Goal: Task Accomplishment & Management: Complete application form

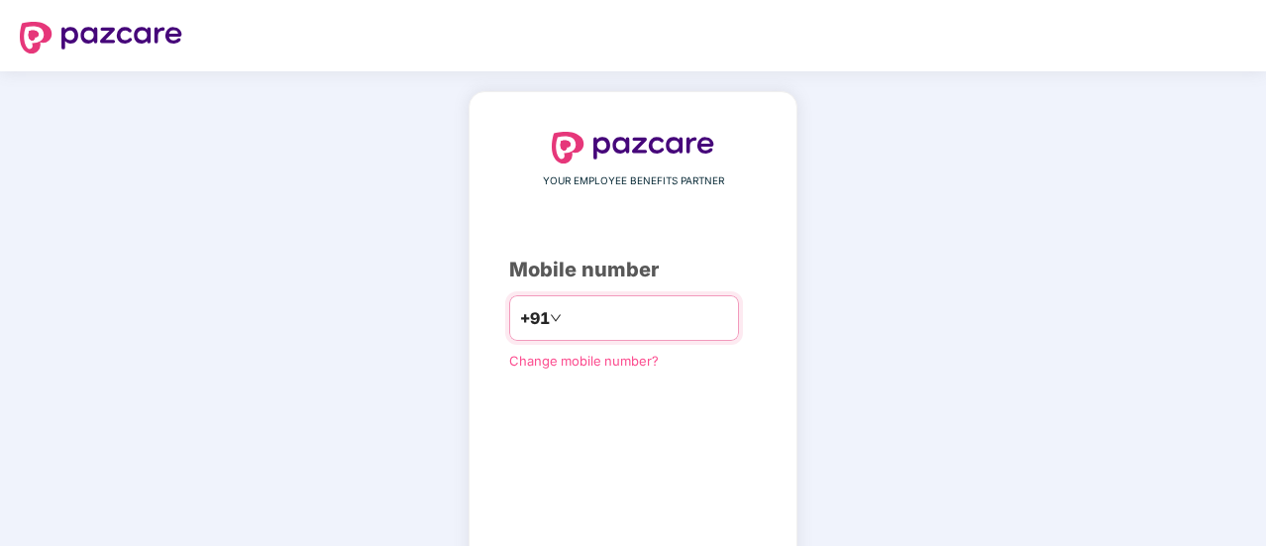
click at [572, 324] on input "number" at bounding box center [647, 318] width 162 height 32
type input "**********"
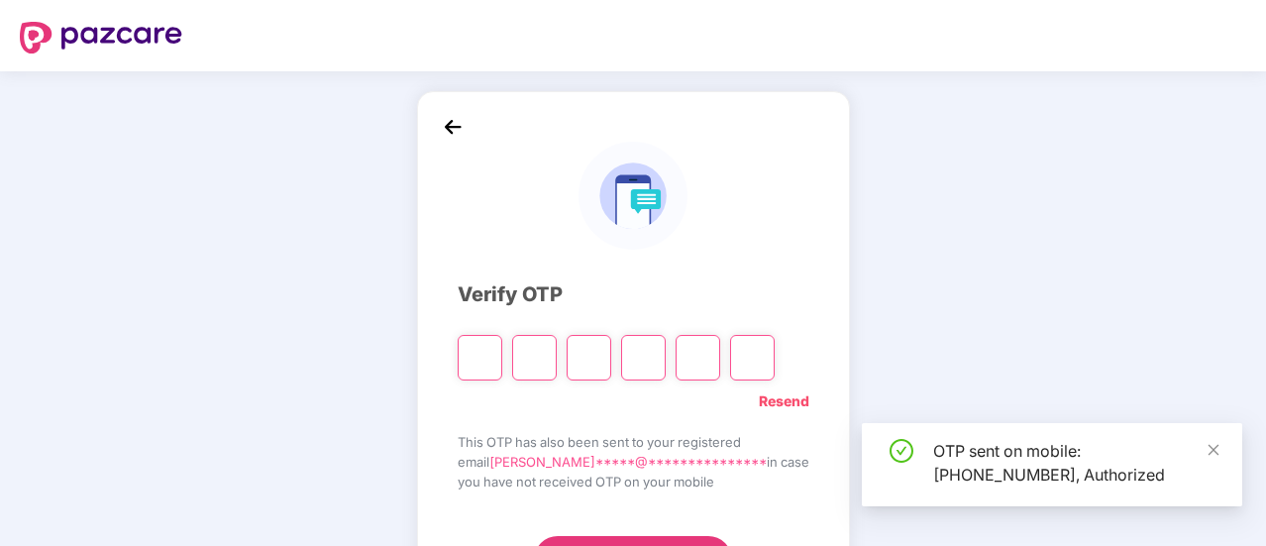
scroll to position [99, 0]
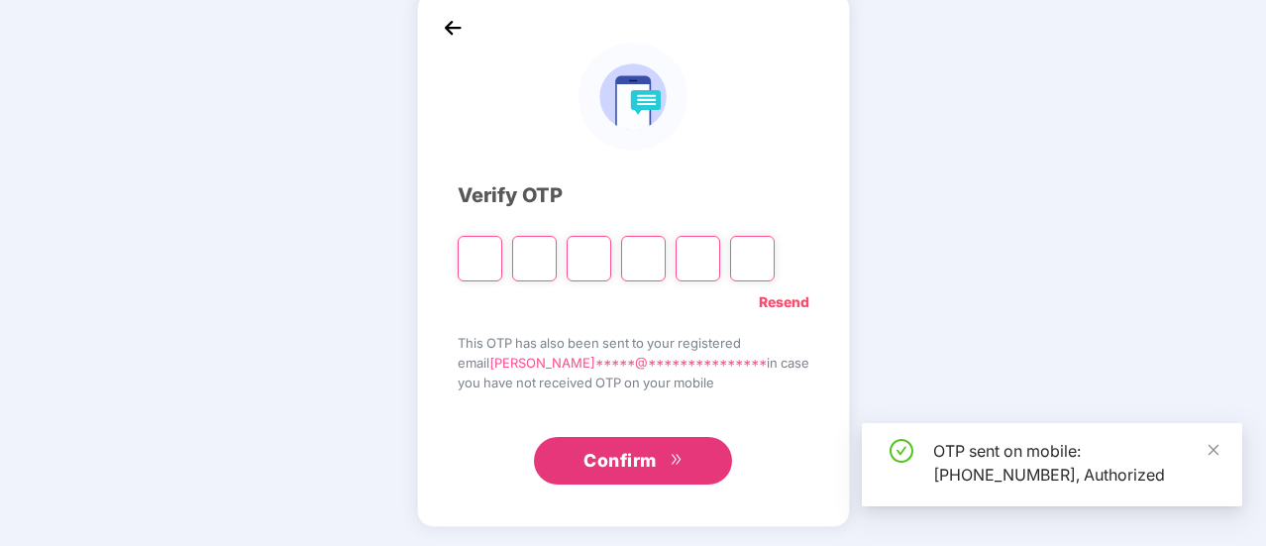
click at [501, 259] on input "Please enter verification code. Digit 1" at bounding box center [480, 259] width 45 height 46
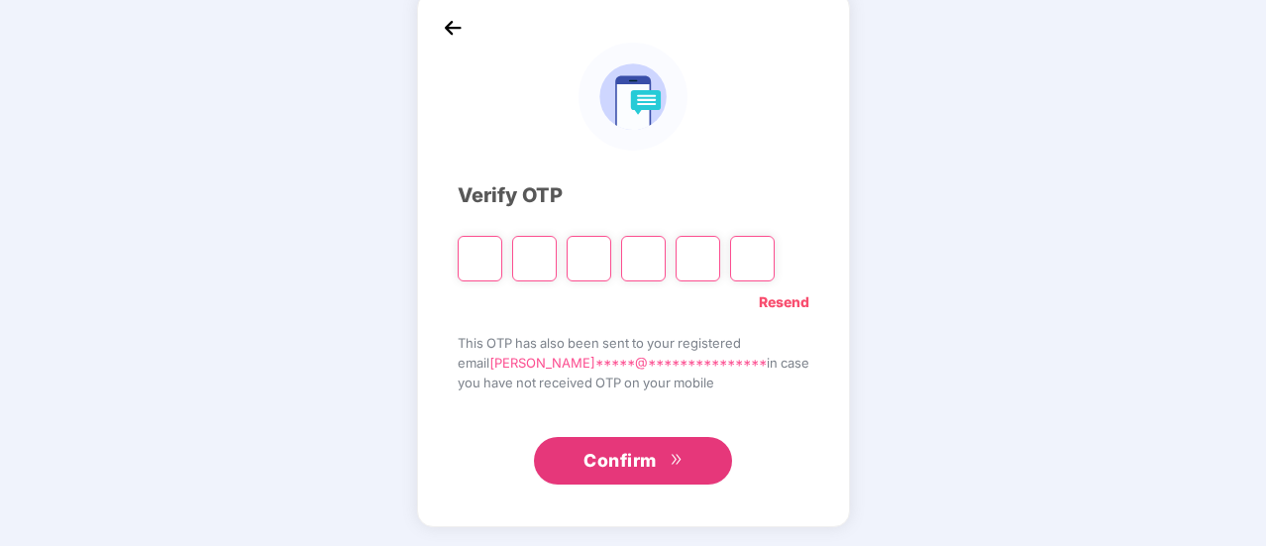
type input "*"
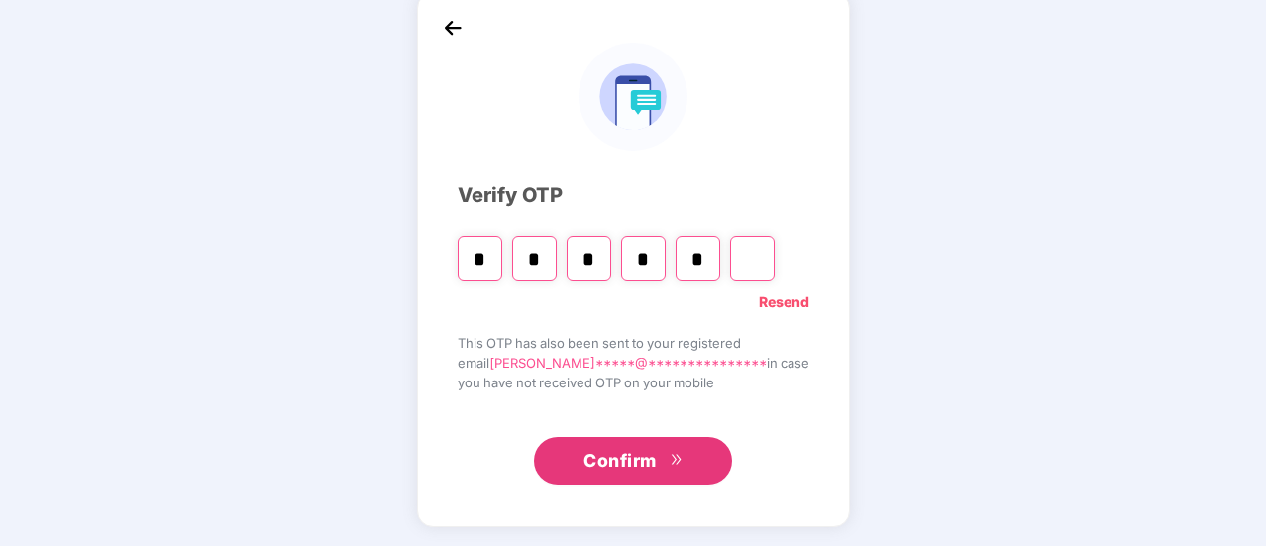
type input "*"
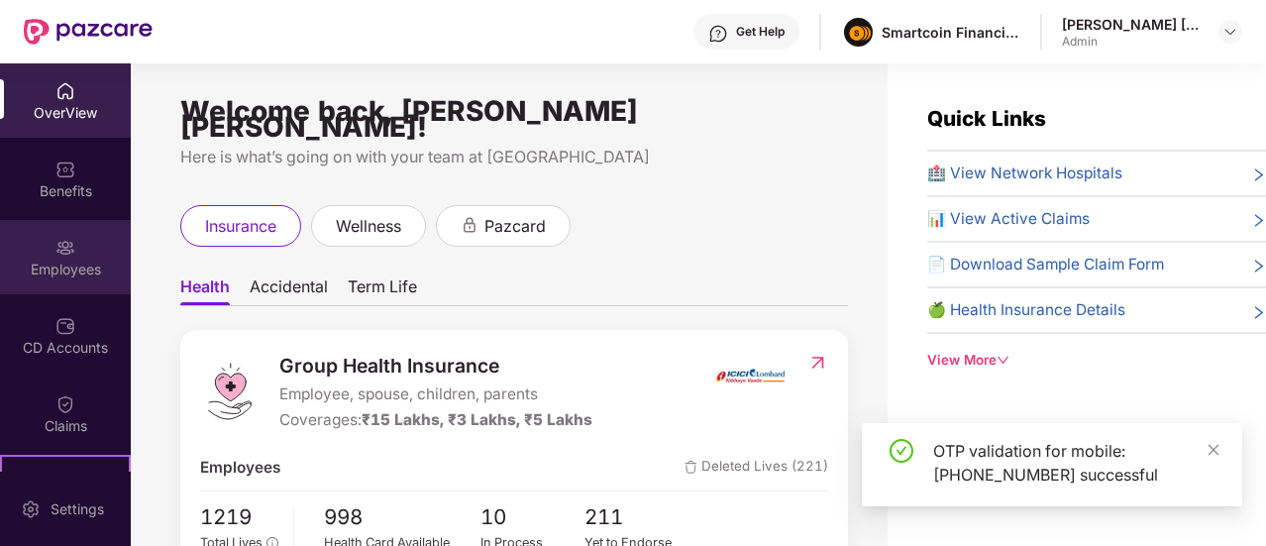
click at [85, 264] on div "Employees" at bounding box center [65, 269] width 131 height 20
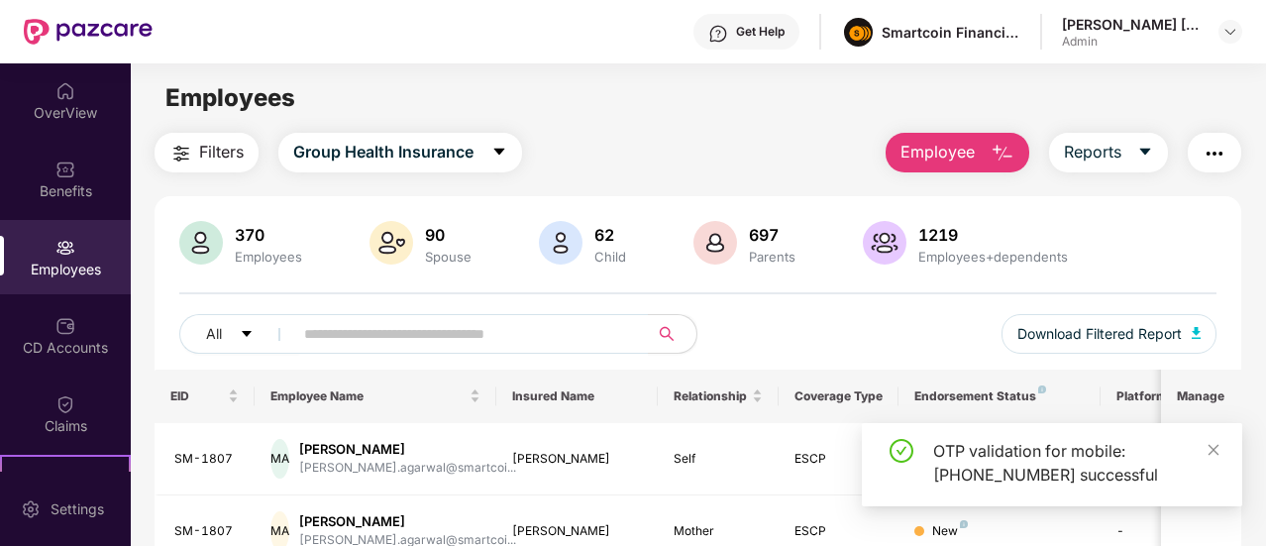
click at [939, 149] on span "Employee" at bounding box center [937, 152] width 74 height 25
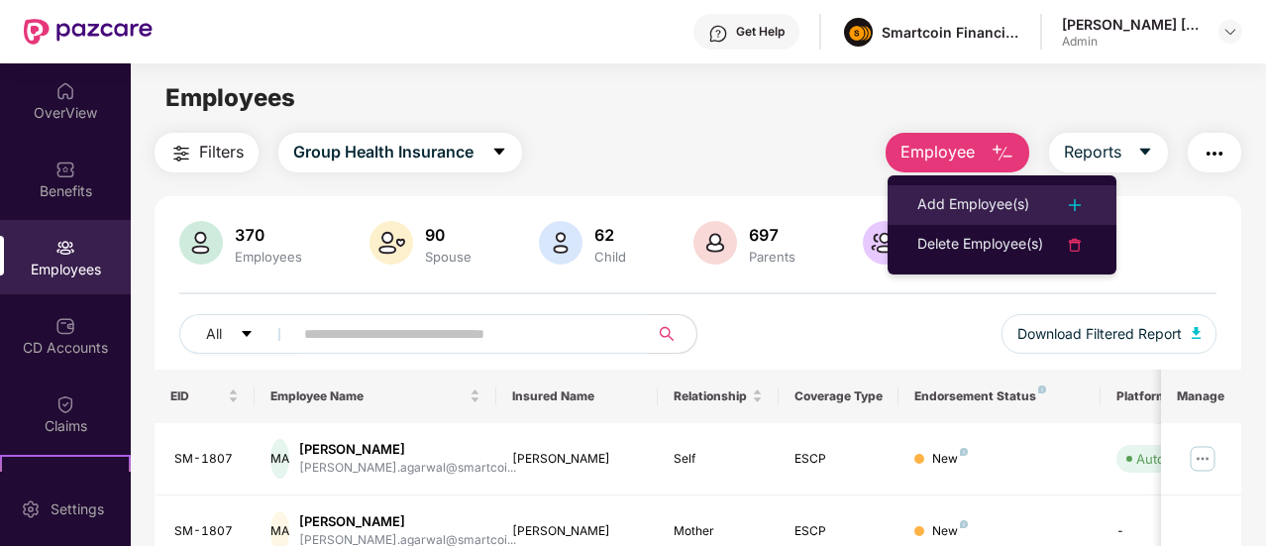
click at [957, 199] on div "Add Employee(s)" at bounding box center [973, 205] width 112 height 24
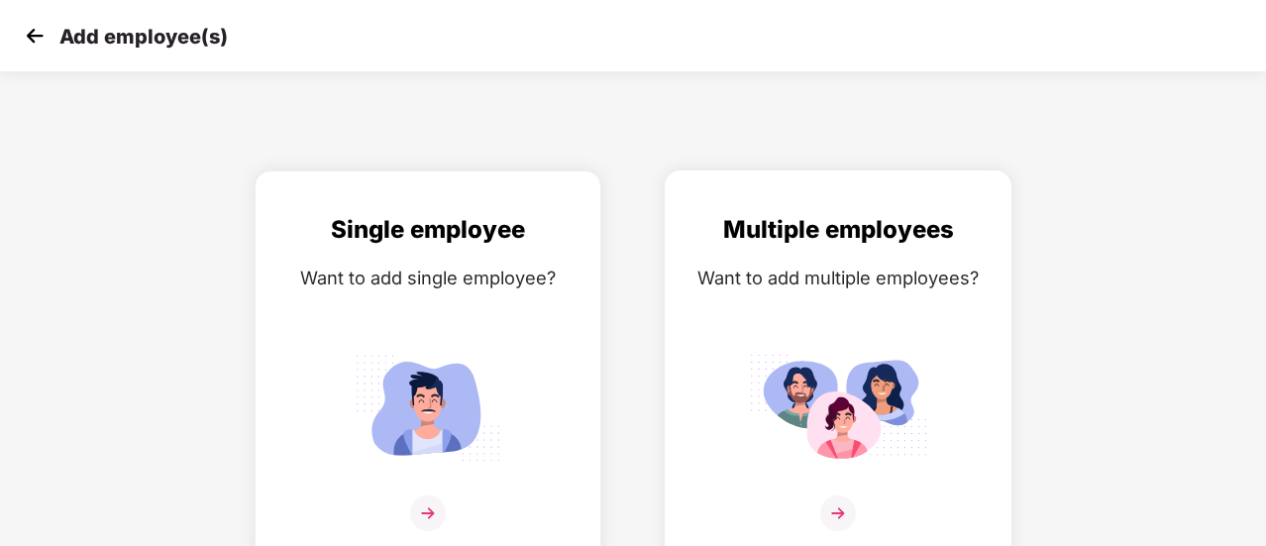
scroll to position [14, 0]
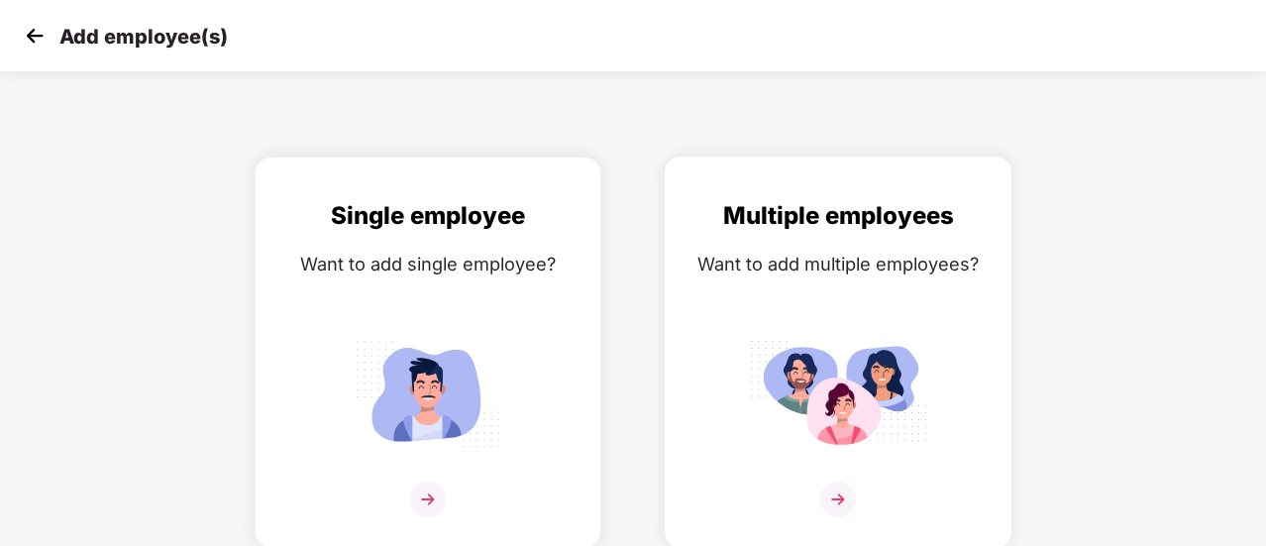
click at [778, 443] on img at bounding box center [838, 394] width 178 height 124
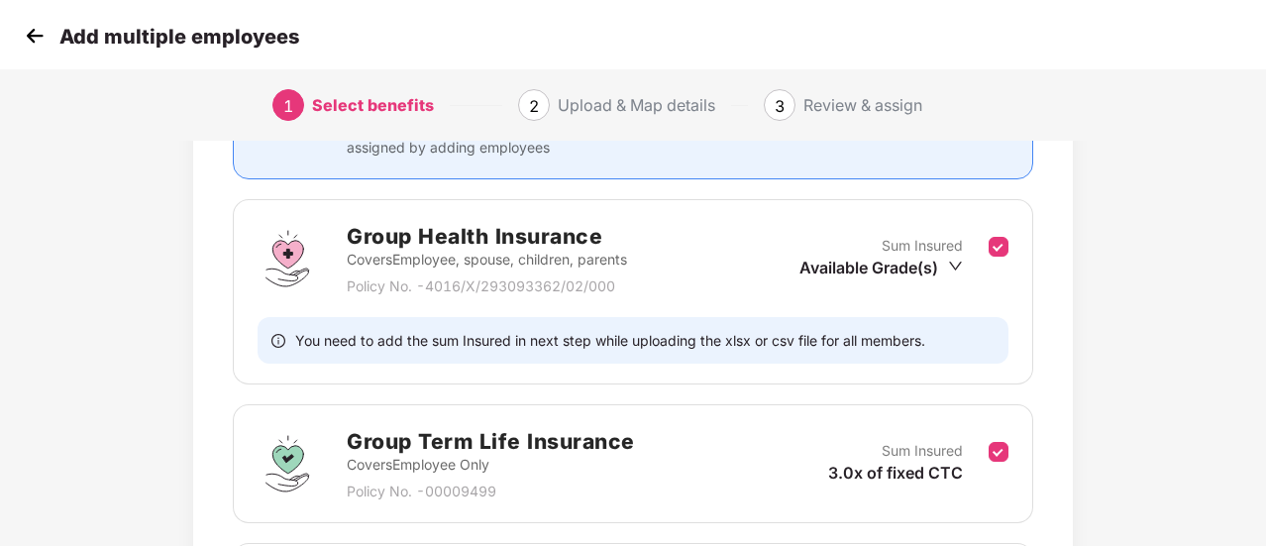
scroll to position [527, 0]
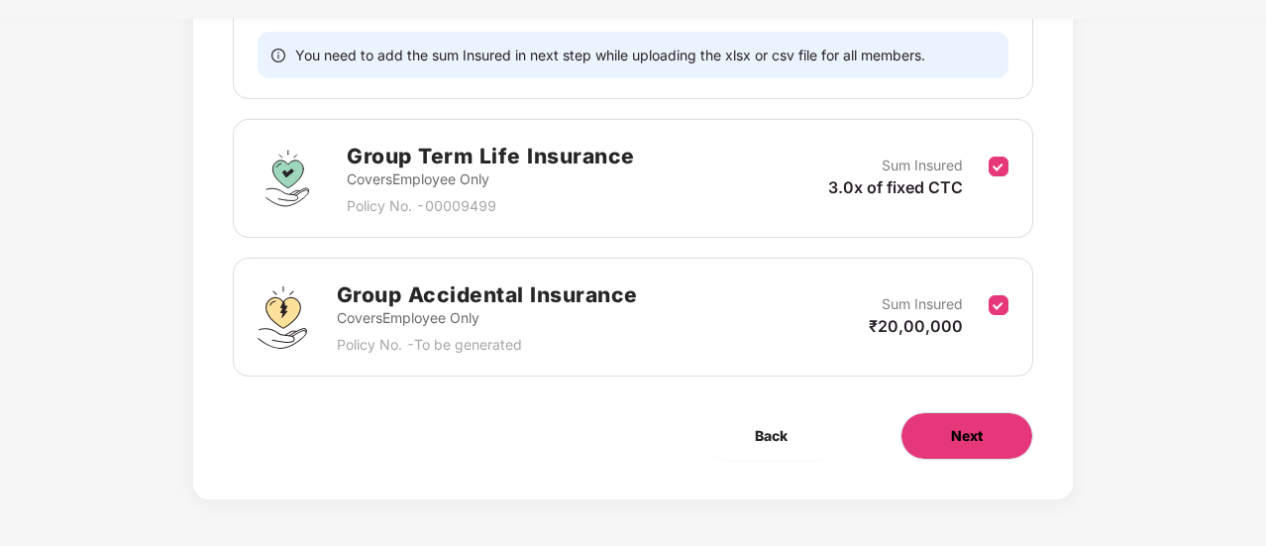
click at [922, 423] on button "Next" at bounding box center [966, 436] width 133 height 48
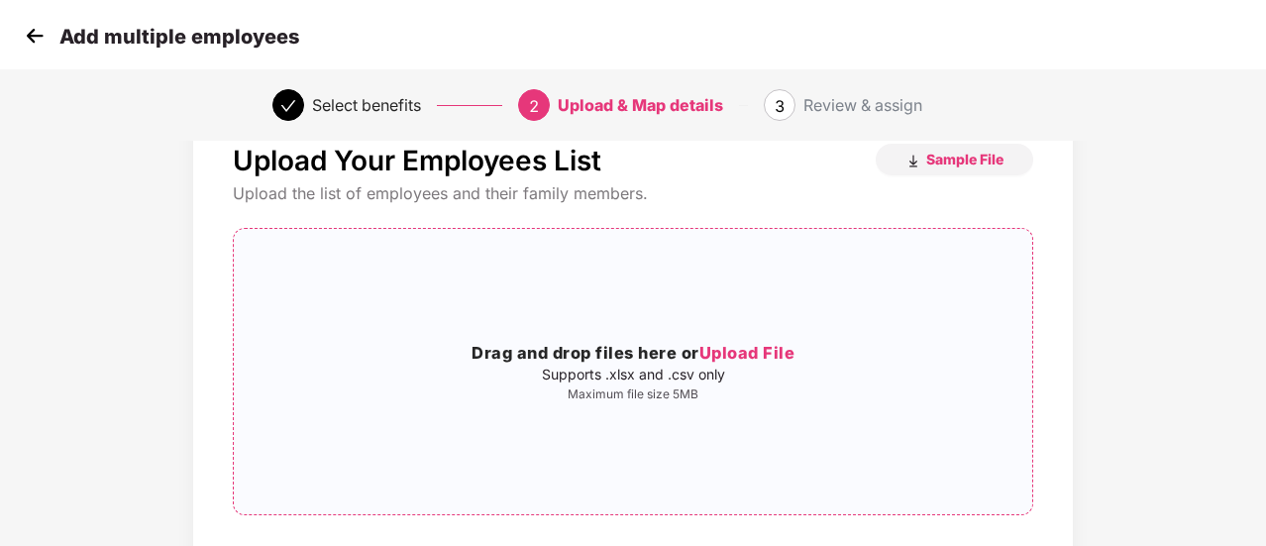
scroll to position [59, 0]
click at [959, 155] on span "Sample File" at bounding box center [964, 158] width 77 height 19
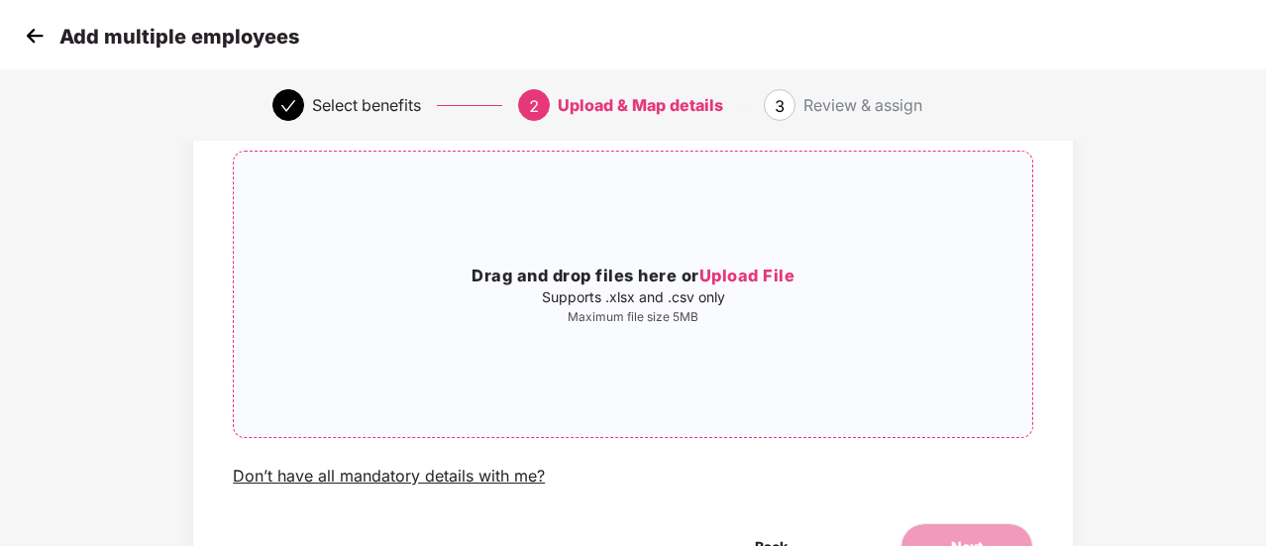
scroll to position [137, 0]
click at [741, 276] on span "Upload File" at bounding box center [747, 274] width 96 height 20
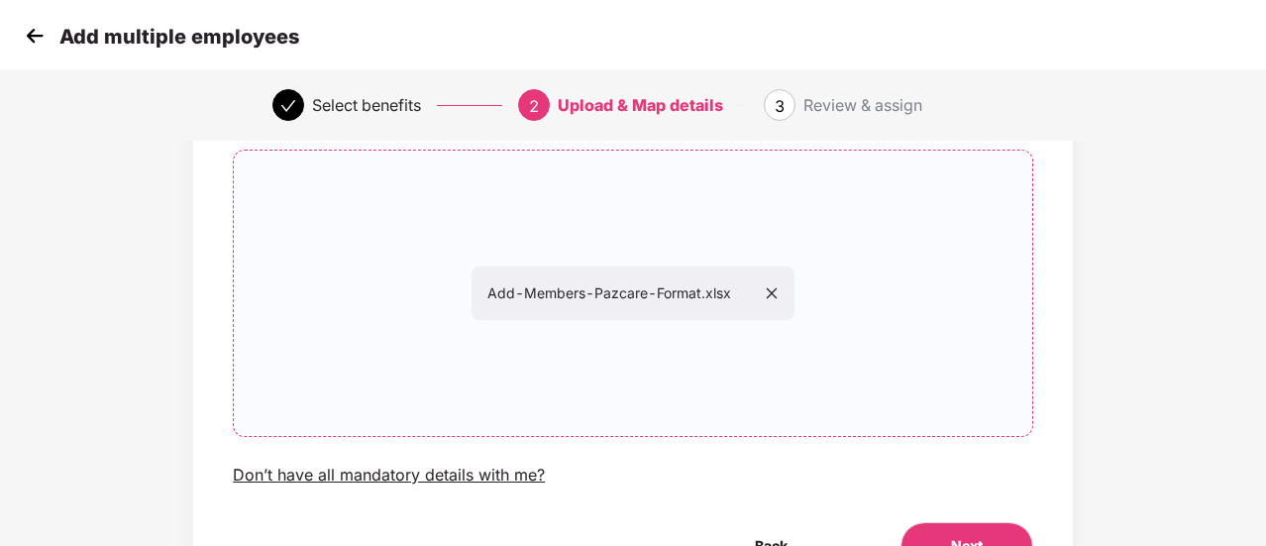
scroll to position [250, 0]
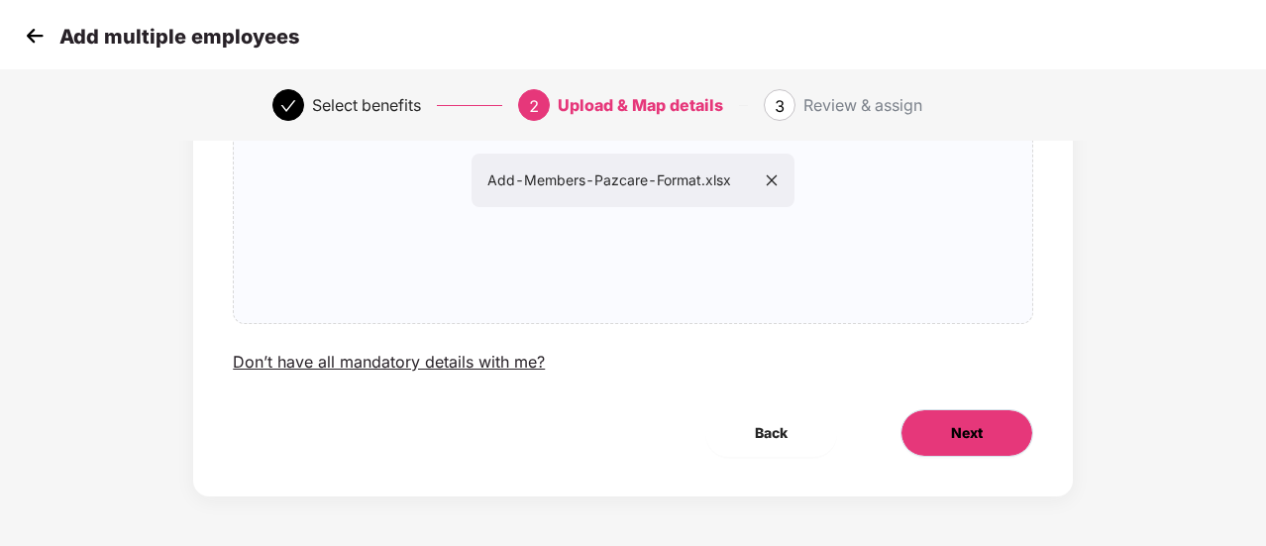
click at [963, 417] on button "Next" at bounding box center [966, 433] width 133 height 48
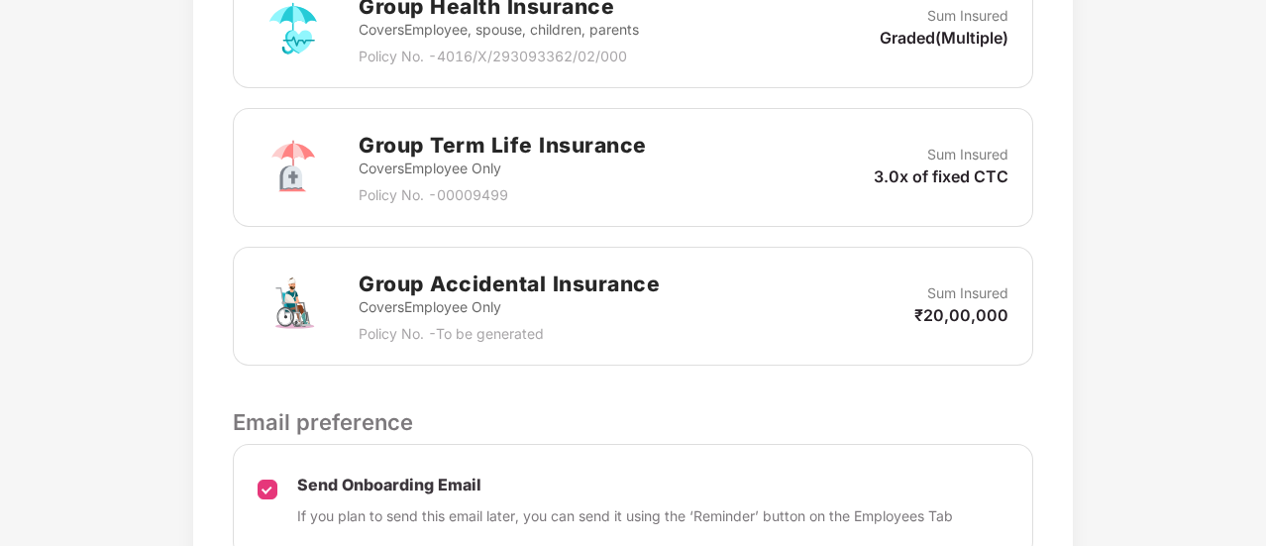
scroll to position [854, 0]
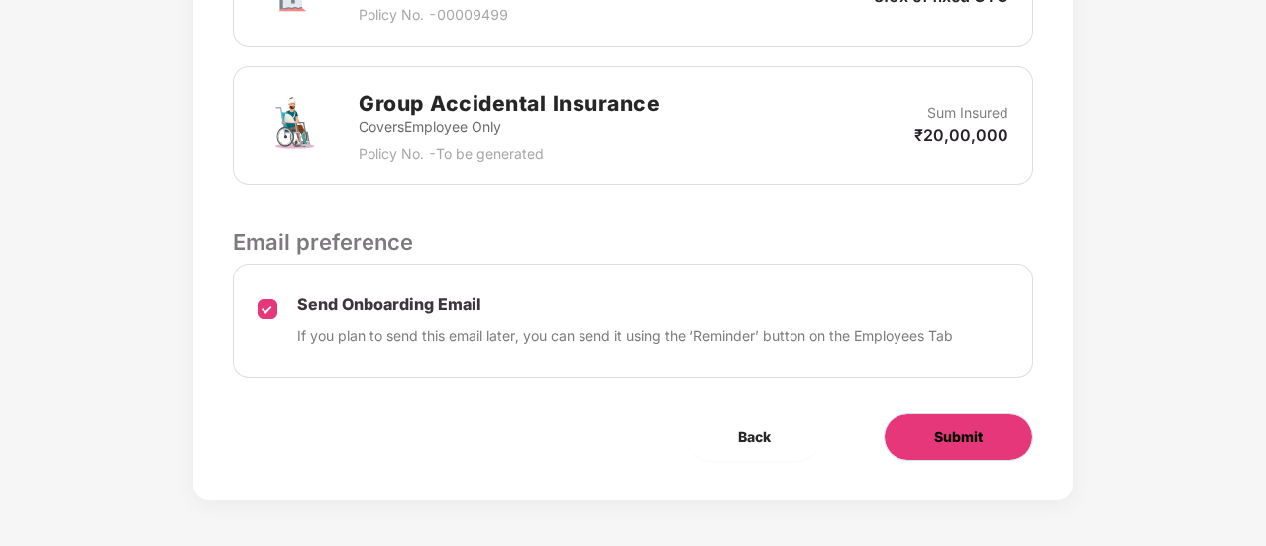
click at [925, 429] on button "Submit" at bounding box center [958, 437] width 150 height 48
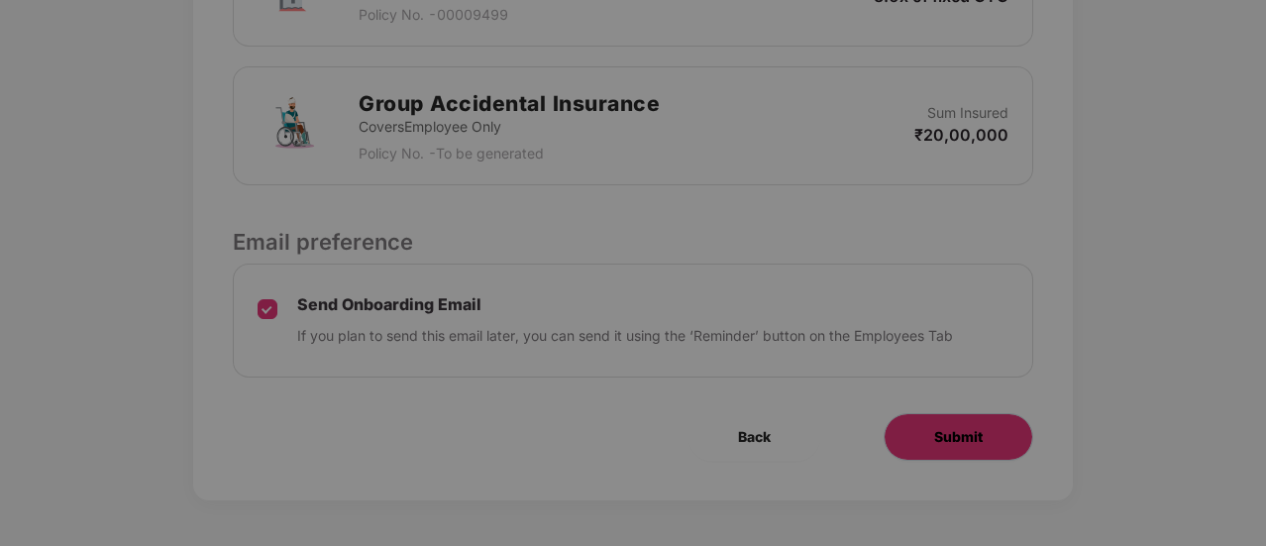
scroll to position [0, 0]
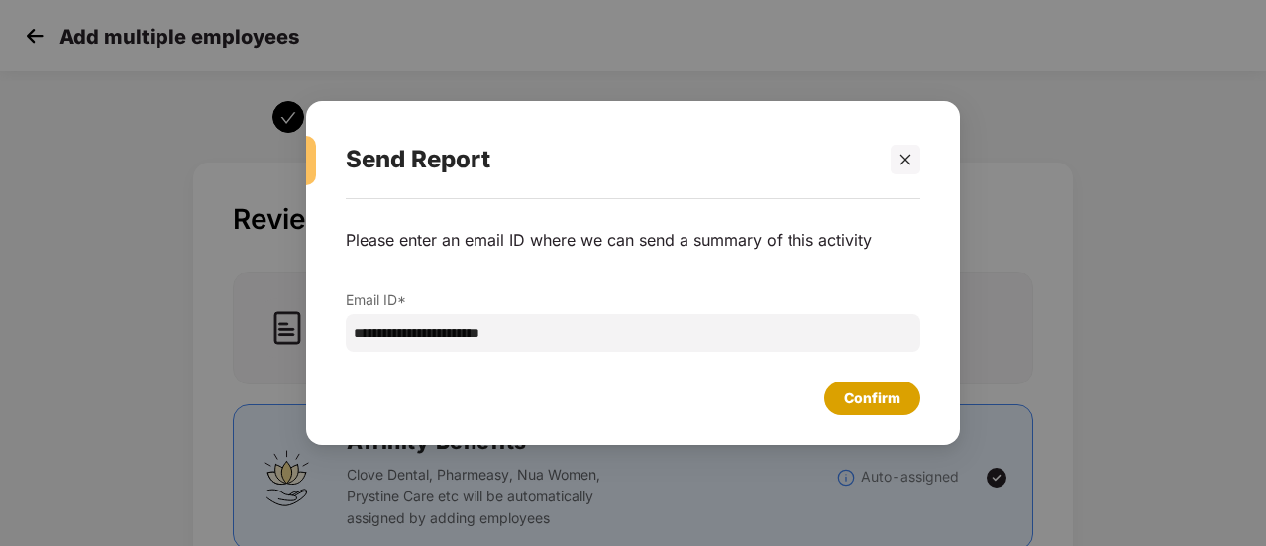
click at [873, 396] on div "Confirm" at bounding box center [872, 398] width 56 height 22
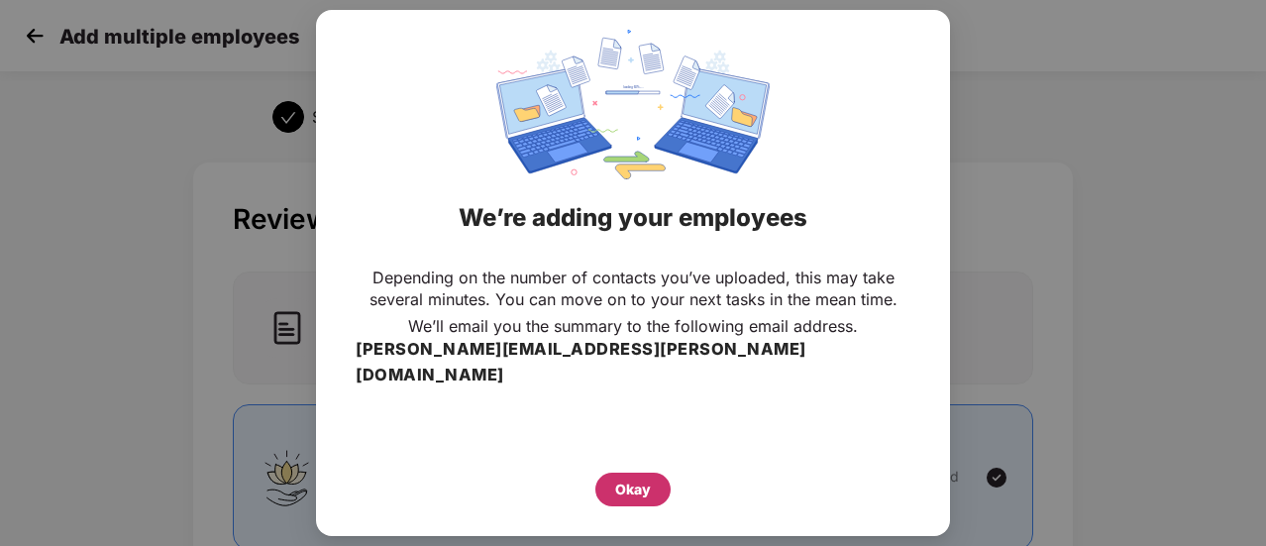
click at [642, 478] on div "Okay" at bounding box center [633, 489] width 36 height 22
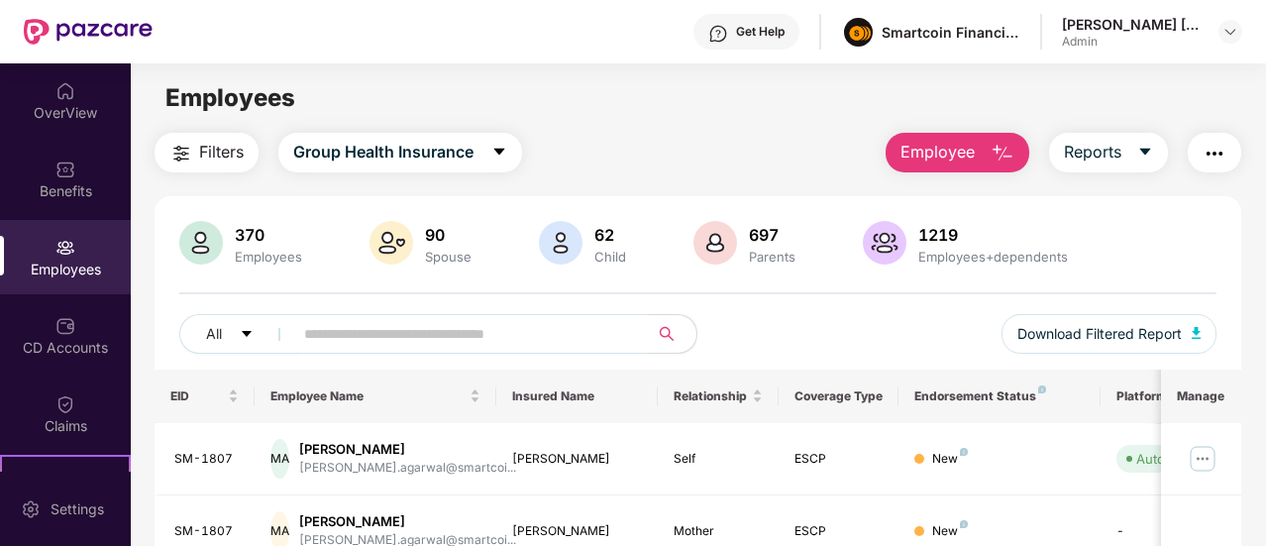
click at [400, 333] on input "text" at bounding box center [463, 334] width 318 height 30
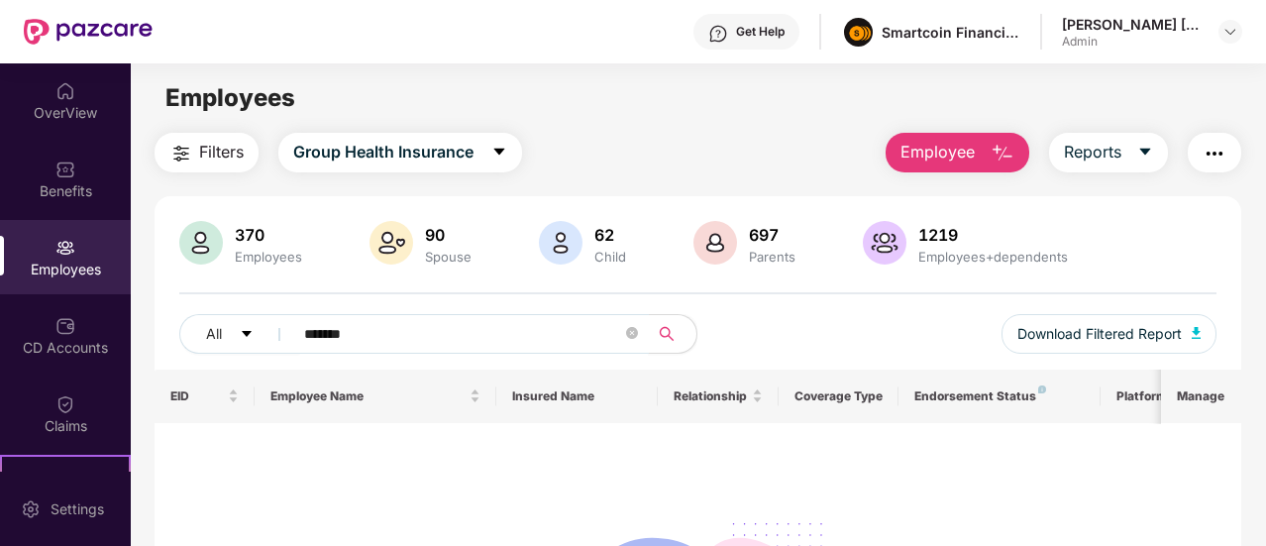
type input "*******"
drag, startPoint x: 434, startPoint y: 336, endPoint x: 210, endPoint y: 340, distance: 223.9
click at [210, 340] on div "All *******" at bounding box center [438, 334] width 519 height 40
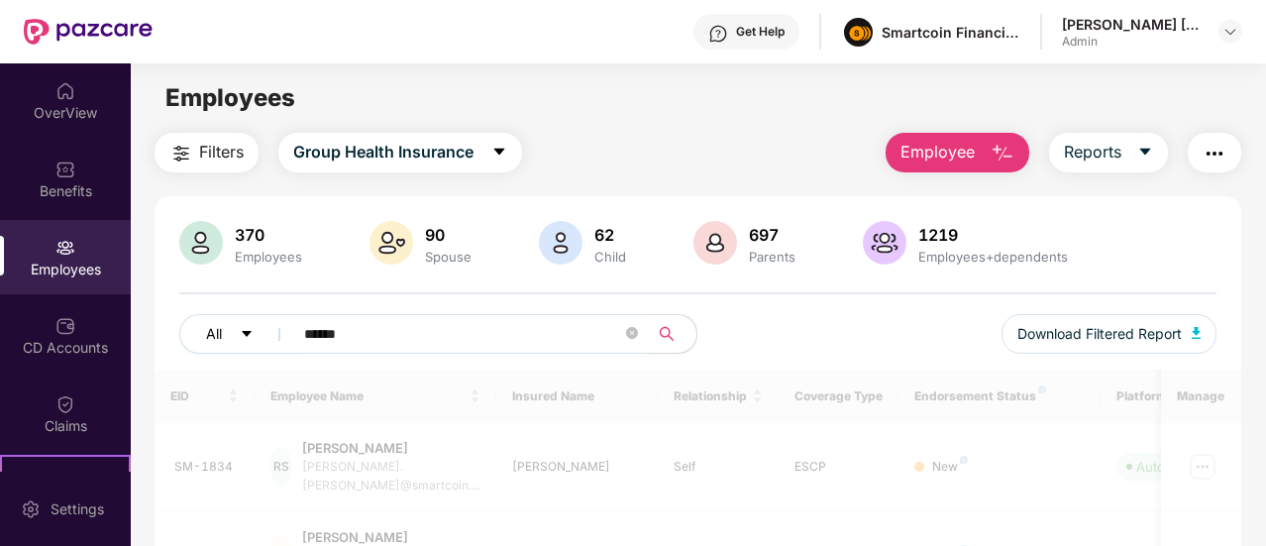
type input "*******"
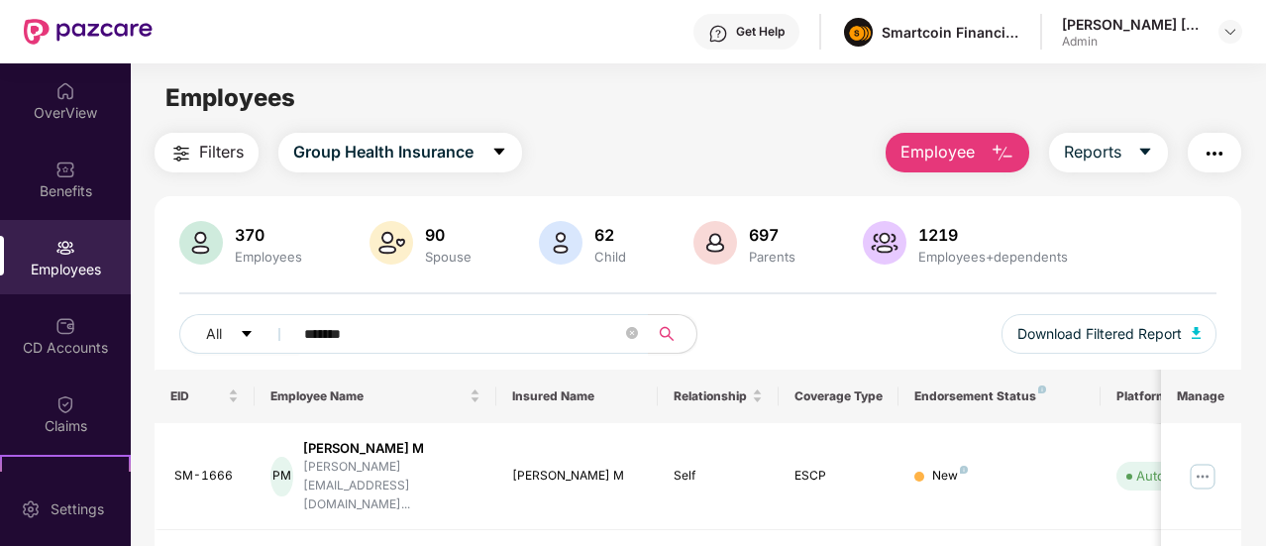
click at [943, 154] on span "Employee" at bounding box center [937, 152] width 74 height 25
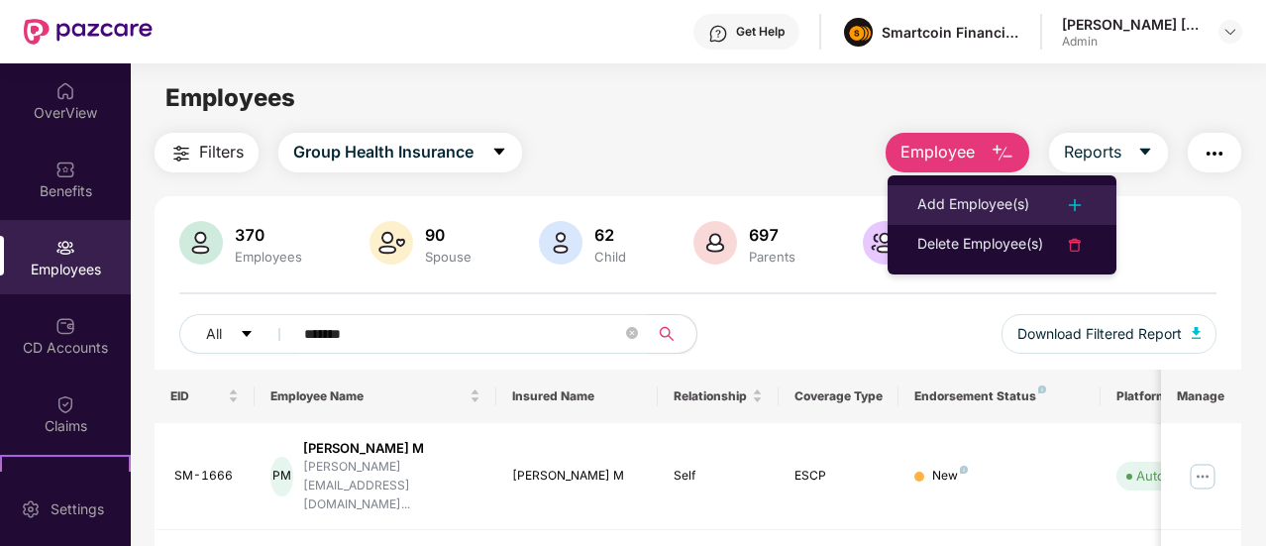
click at [997, 201] on div "Add Employee(s)" at bounding box center [973, 205] width 112 height 24
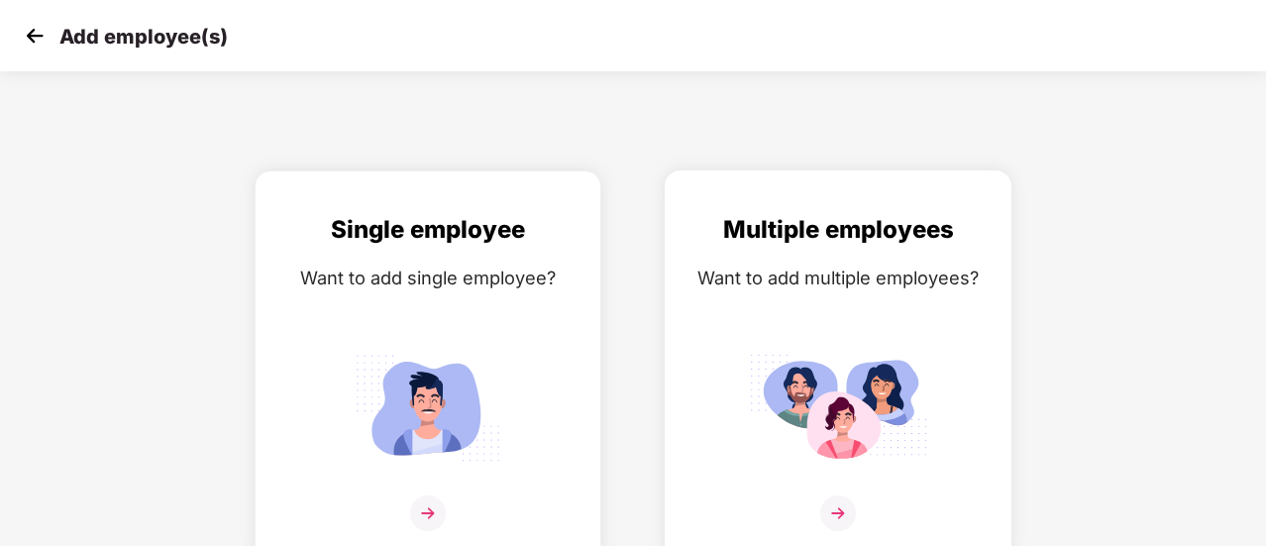
scroll to position [14, 0]
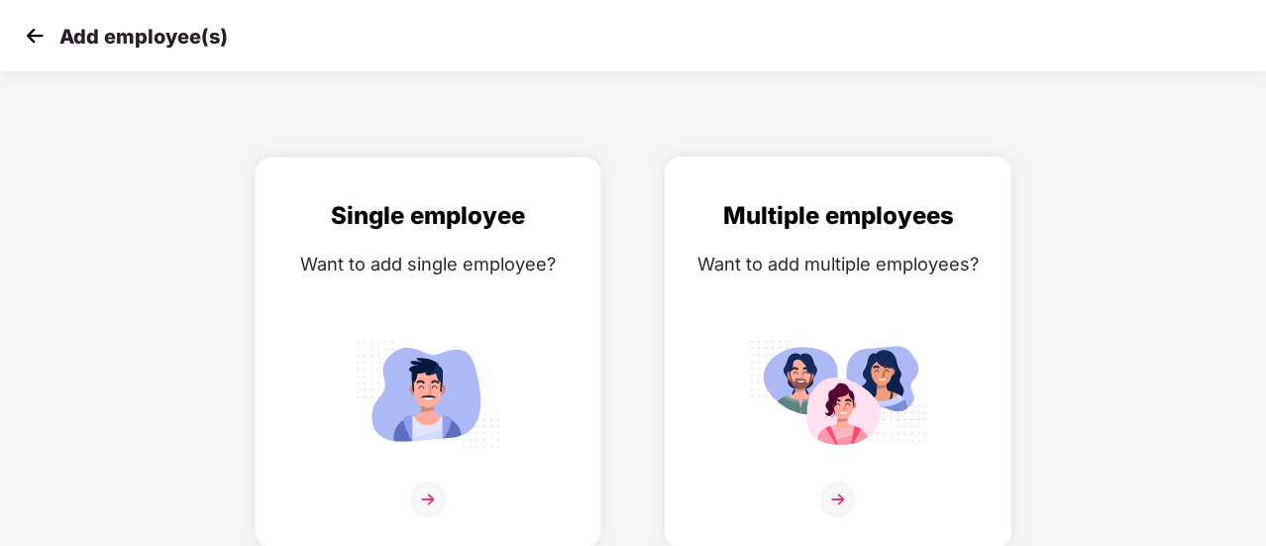
click at [832, 481] on img at bounding box center [838, 499] width 36 height 36
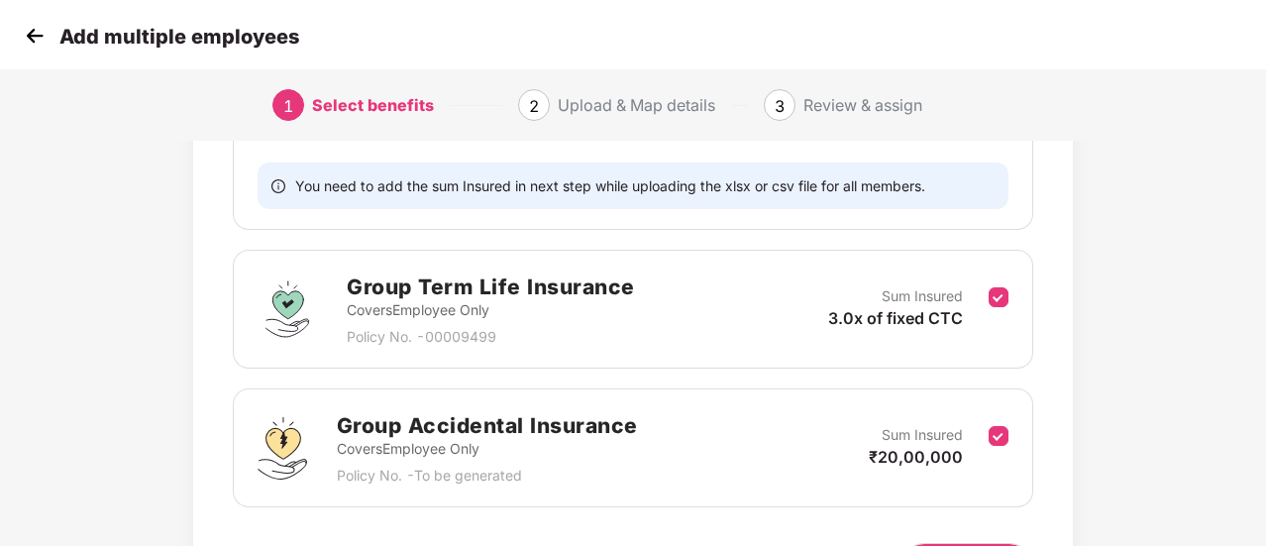
scroll to position [527, 0]
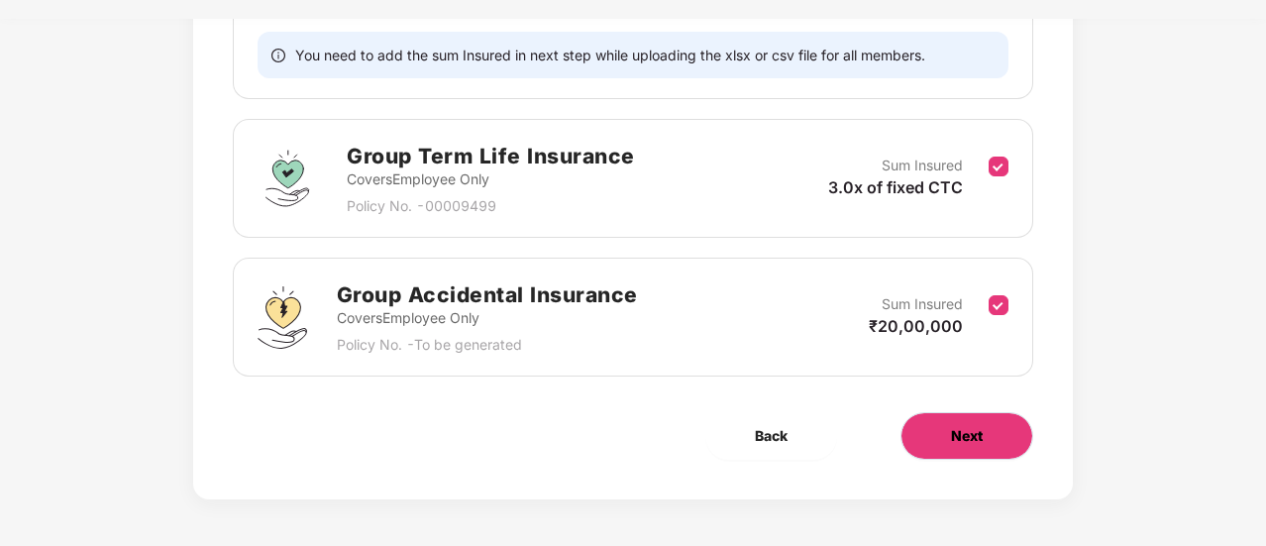
click at [935, 435] on button "Next" at bounding box center [966, 436] width 133 height 48
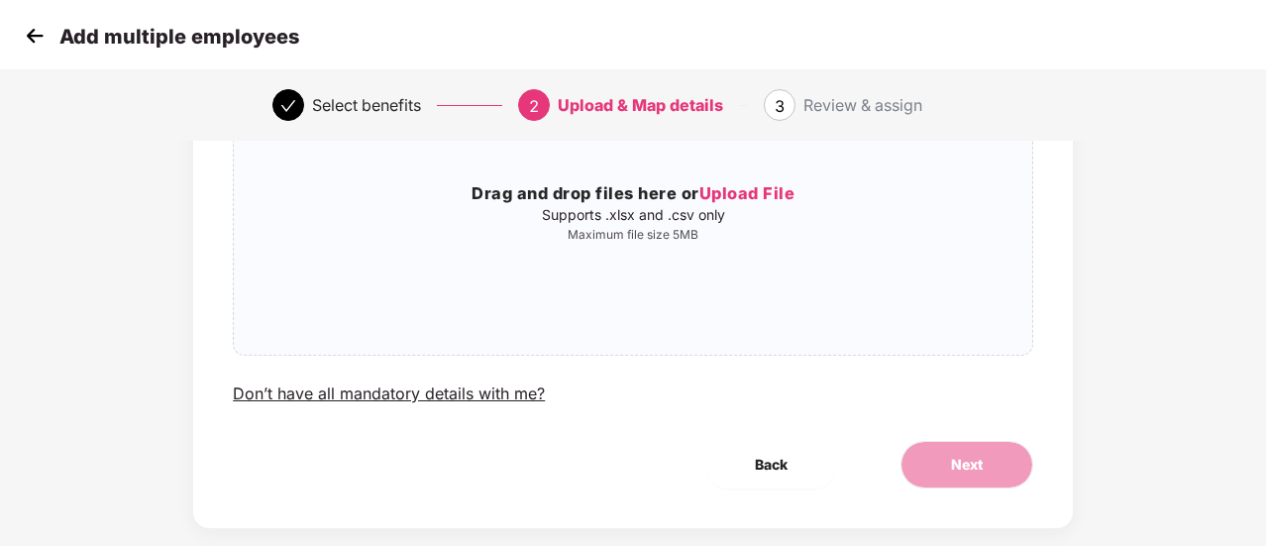
scroll to position [228, 0]
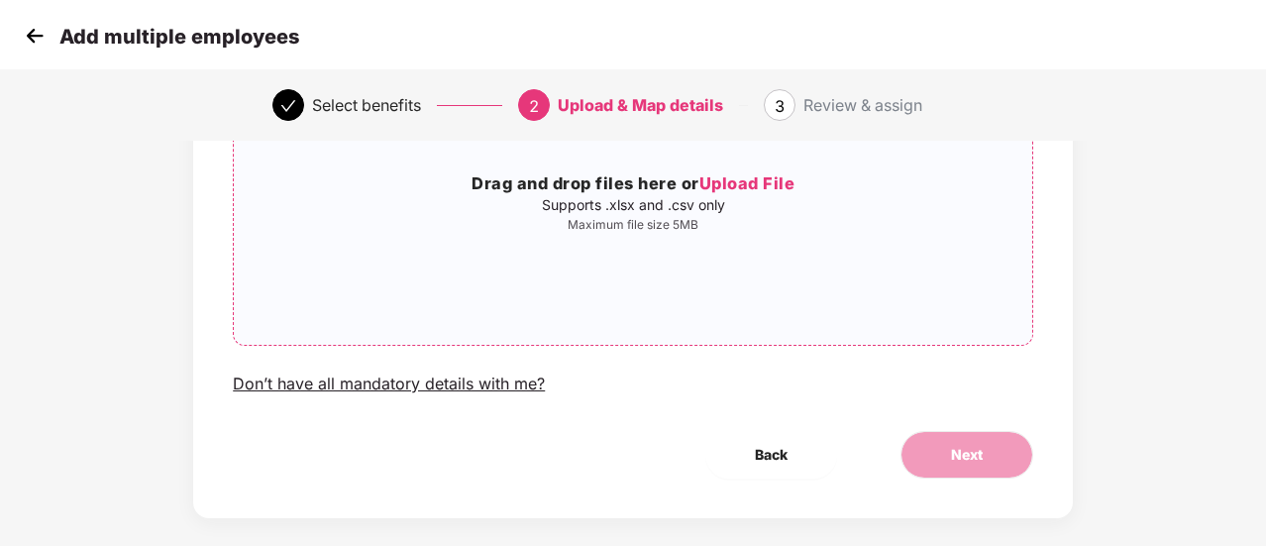
click at [761, 176] on span "Upload File" at bounding box center [747, 183] width 96 height 20
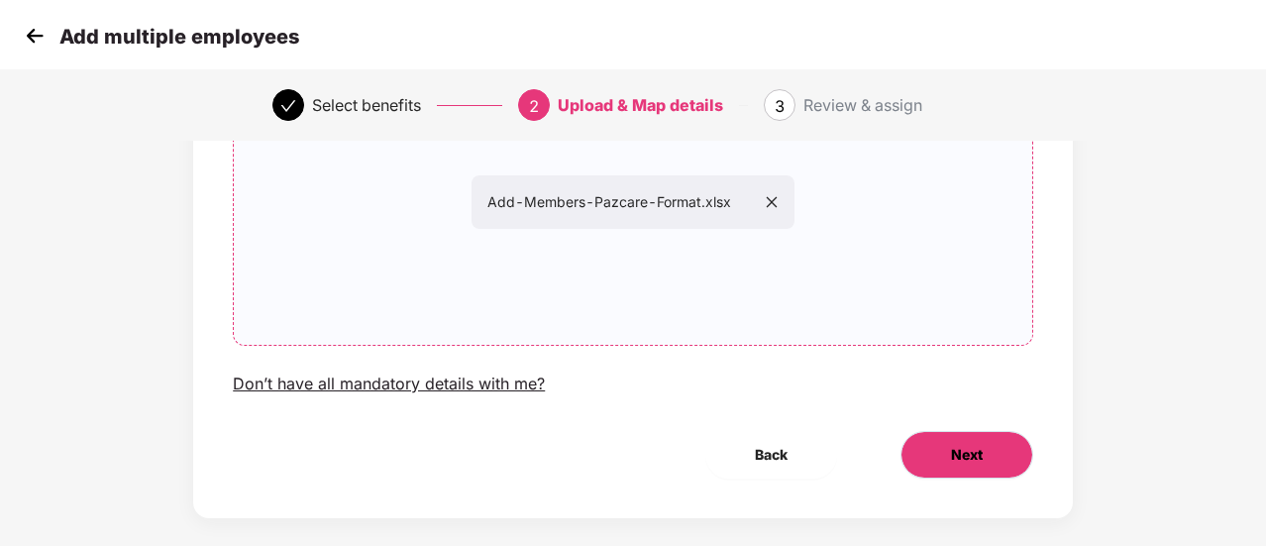
click at [932, 453] on button "Next" at bounding box center [966, 455] width 133 height 48
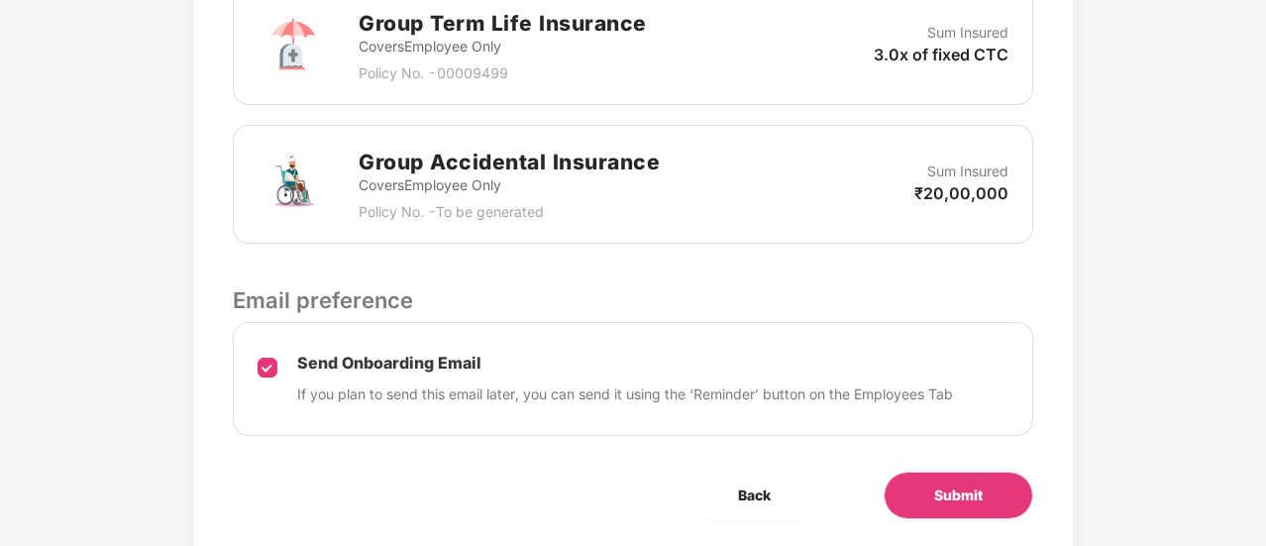
scroll to position [854, 0]
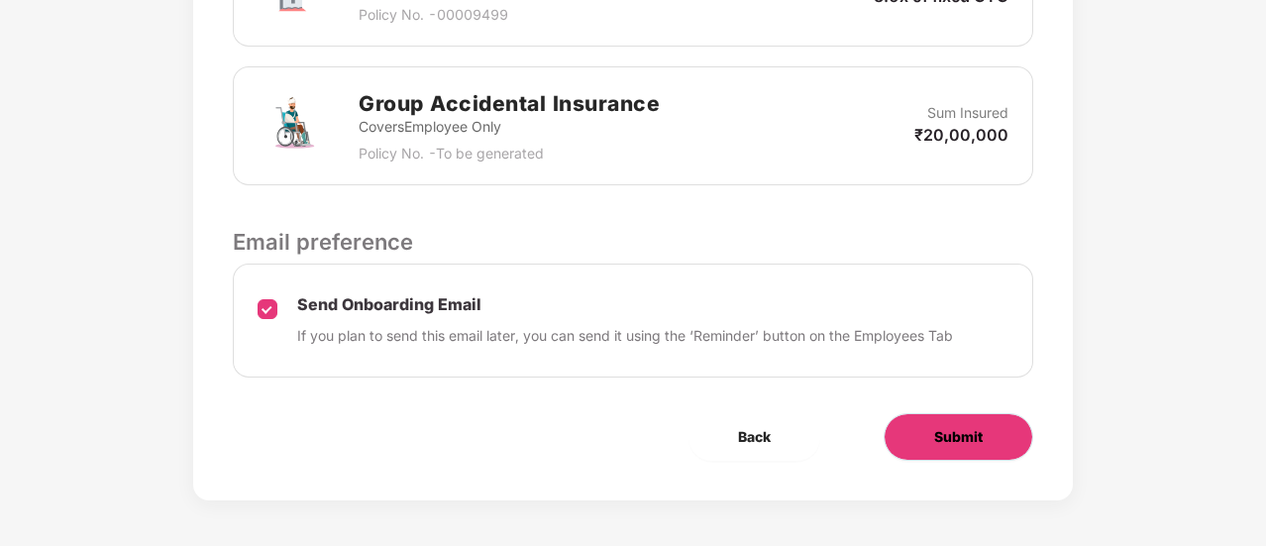
click at [945, 428] on span "Submit" at bounding box center [958, 437] width 49 height 22
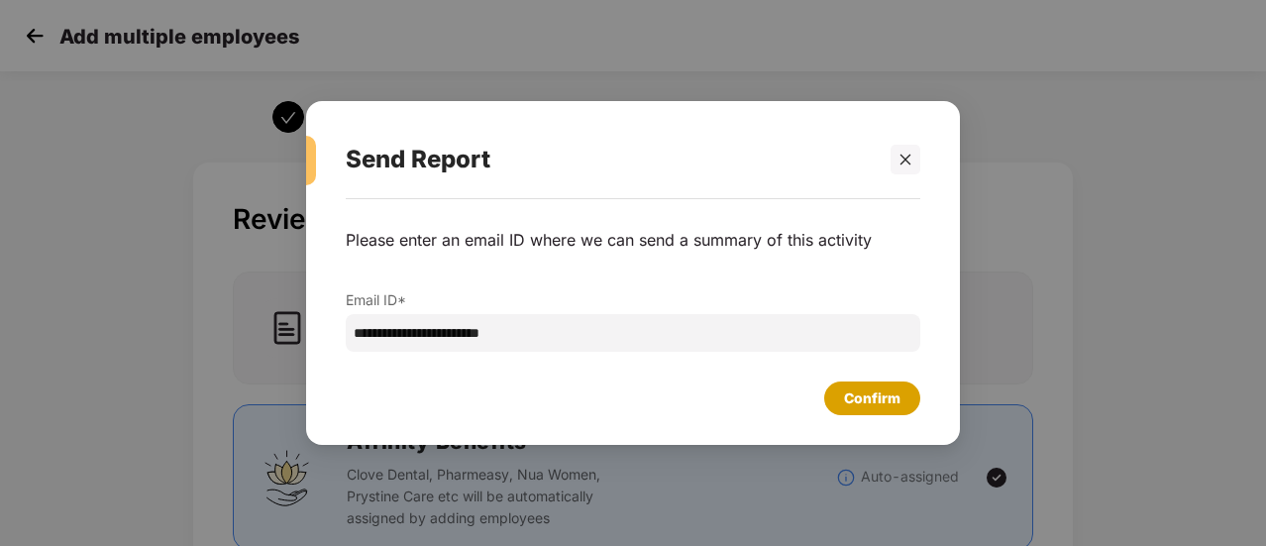
click at [862, 394] on div "Confirm" at bounding box center [872, 398] width 56 height 22
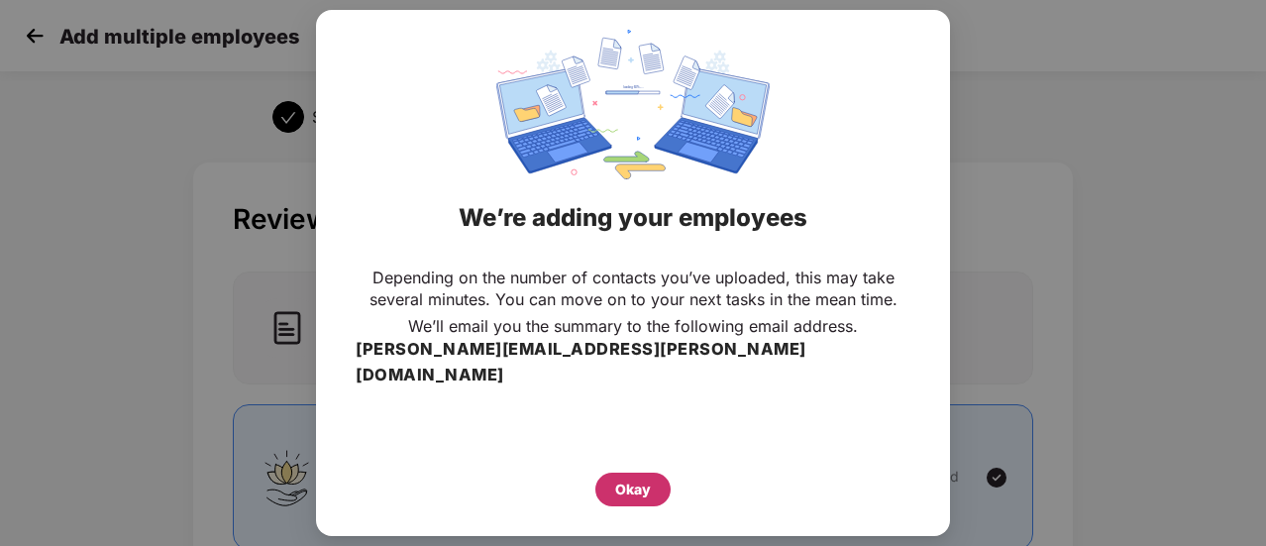
click at [624, 472] on div "Okay" at bounding box center [632, 489] width 75 height 34
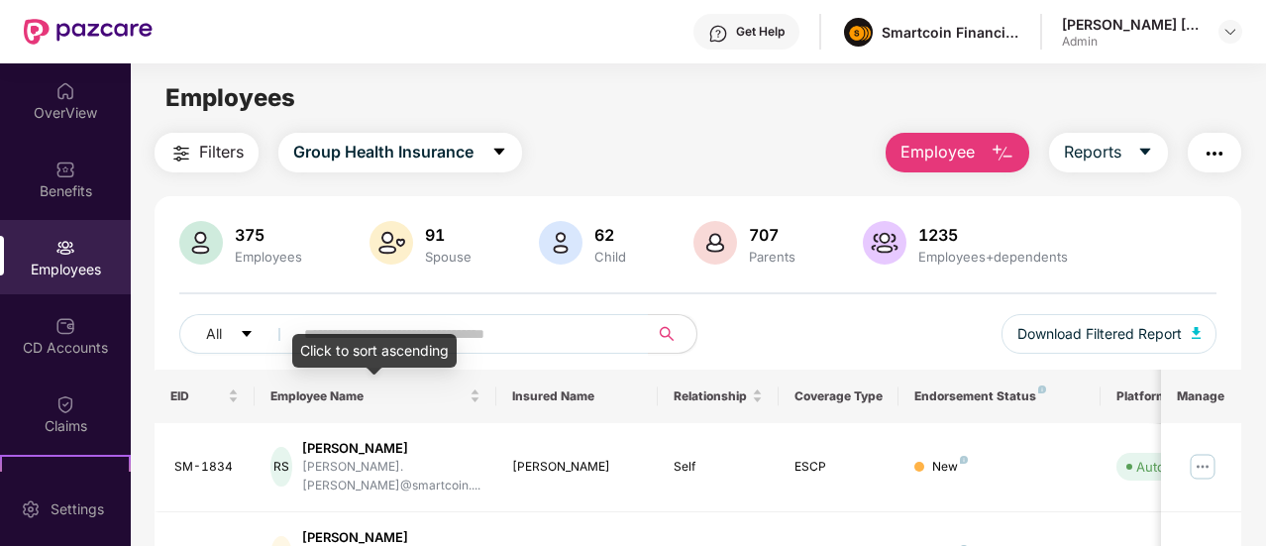
click at [407, 336] on div "Click to sort ascending" at bounding box center [374, 351] width 164 height 34
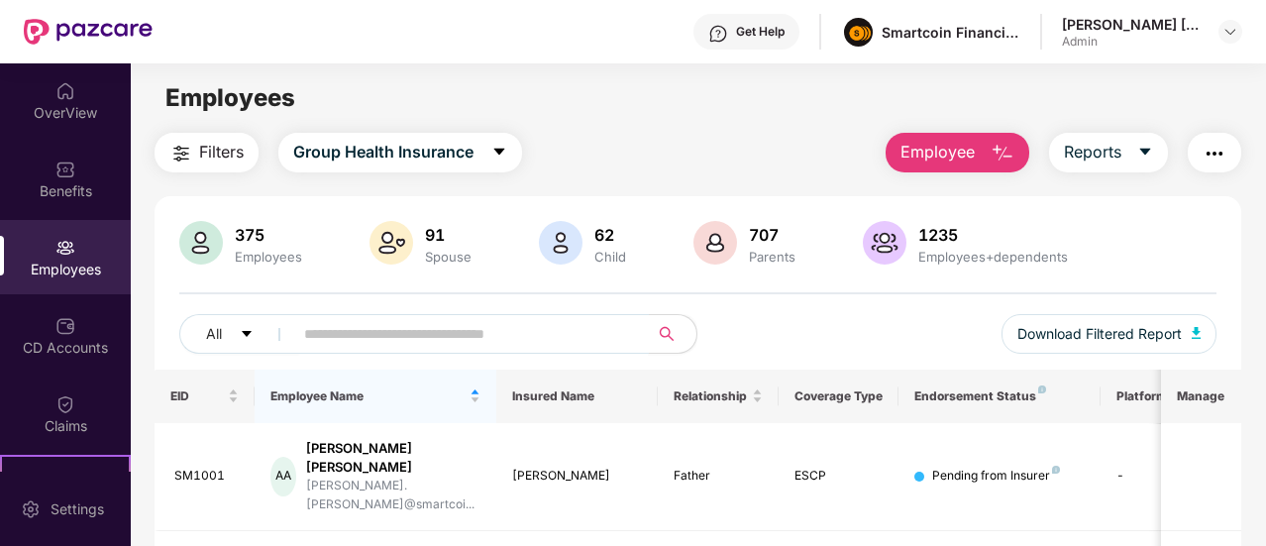
click at [483, 326] on input "text" at bounding box center [463, 334] width 318 height 30
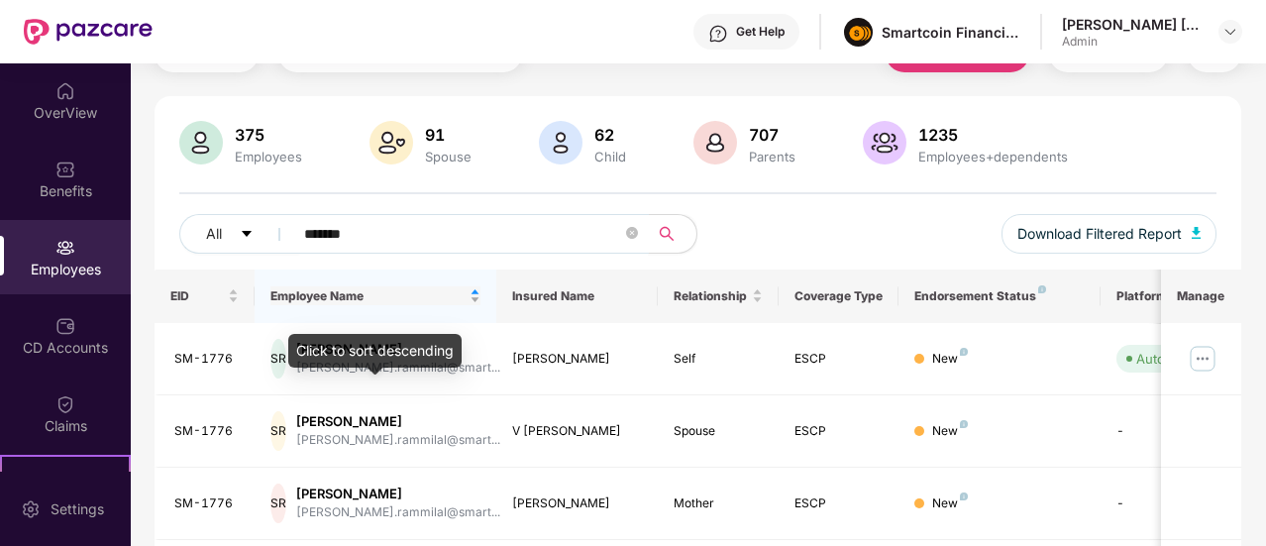
scroll to position [101, 0]
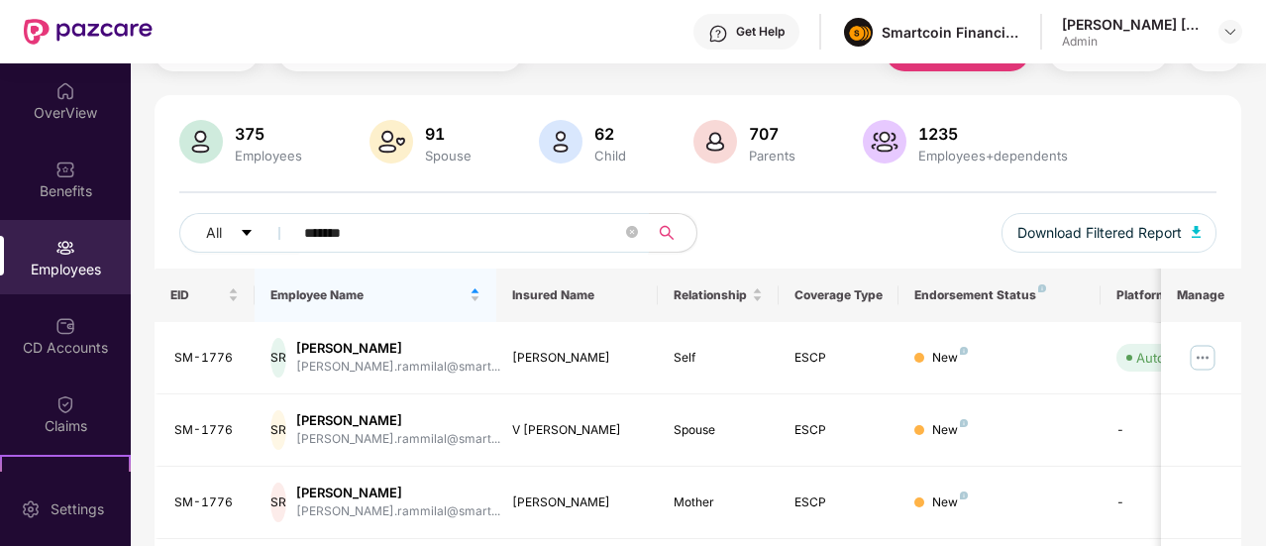
type input "*******"
click at [44, 247] on div "Employees" at bounding box center [65, 257] width 131 height 74
drag, startPoint x: 369, startPoint y: 232, endPoint x: 187, endPoint y: 245, distance: 182.7
click at [187, 245] on div "All *******" at bounding box center [438, 233] width 519 height 40
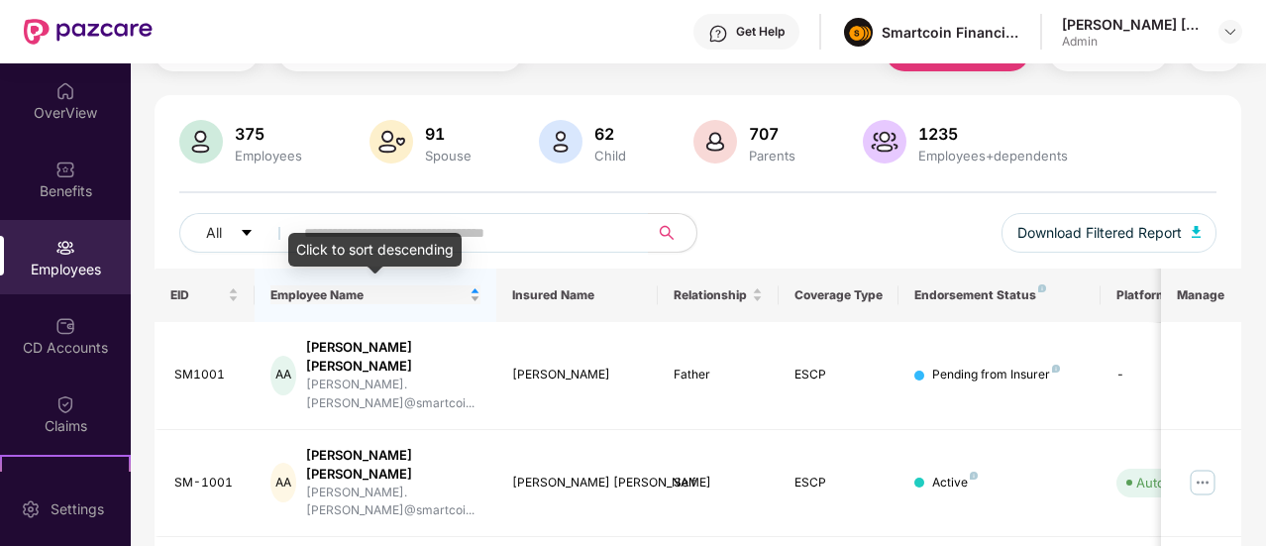
click at [462, 292] on span "Employee Name" at bounding box center [367, 295] width 195 height 16
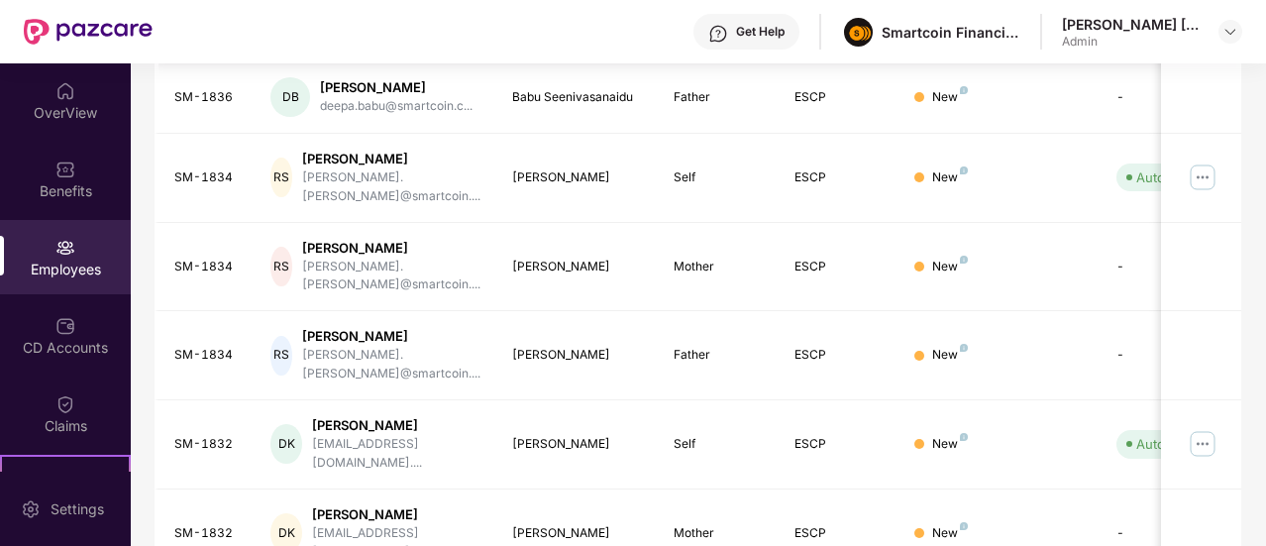
scroll to position [667, 0]
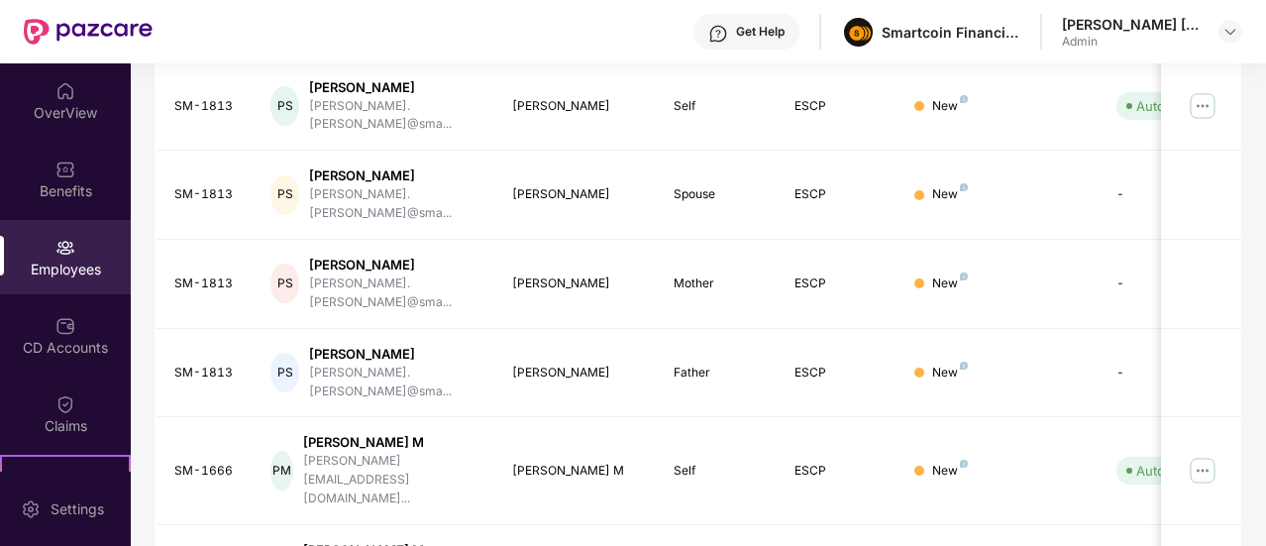
click at [65, 247] on img at bounding box center [65, 248] width 20 height 20
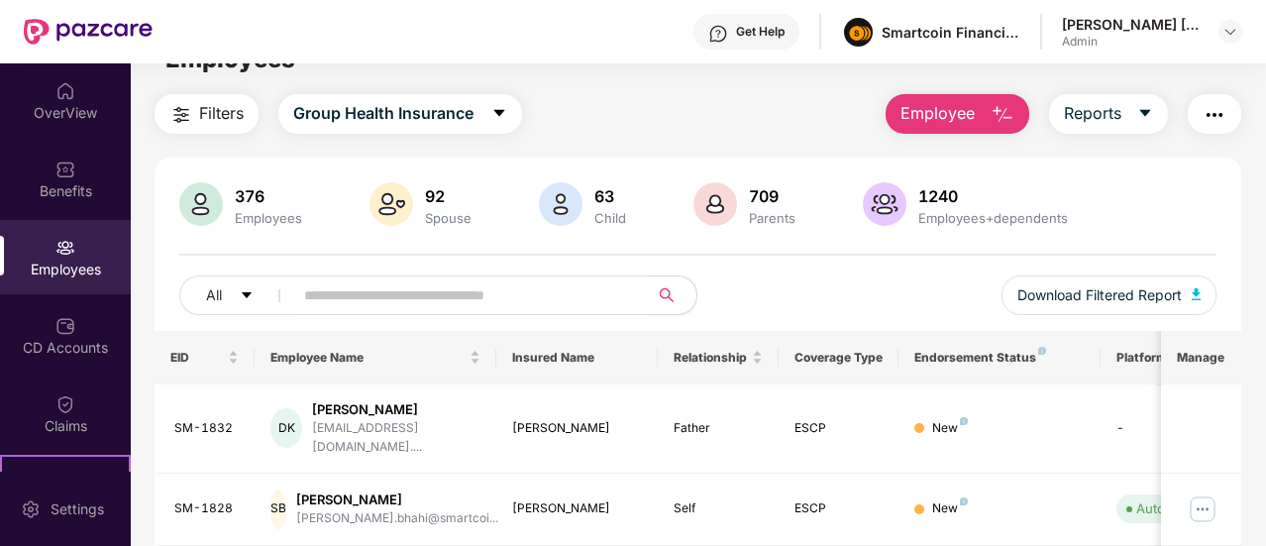
scroll to position [0, 0]
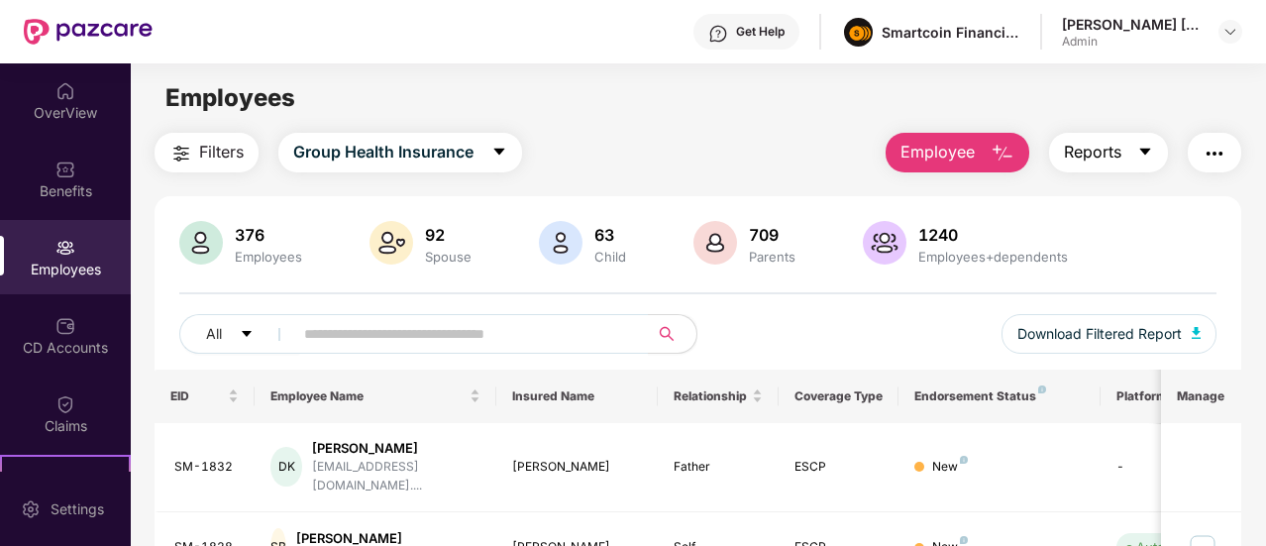
click at [1084, 144] on span "Reports" at bounding box center [1092, 152] width 57 height 25
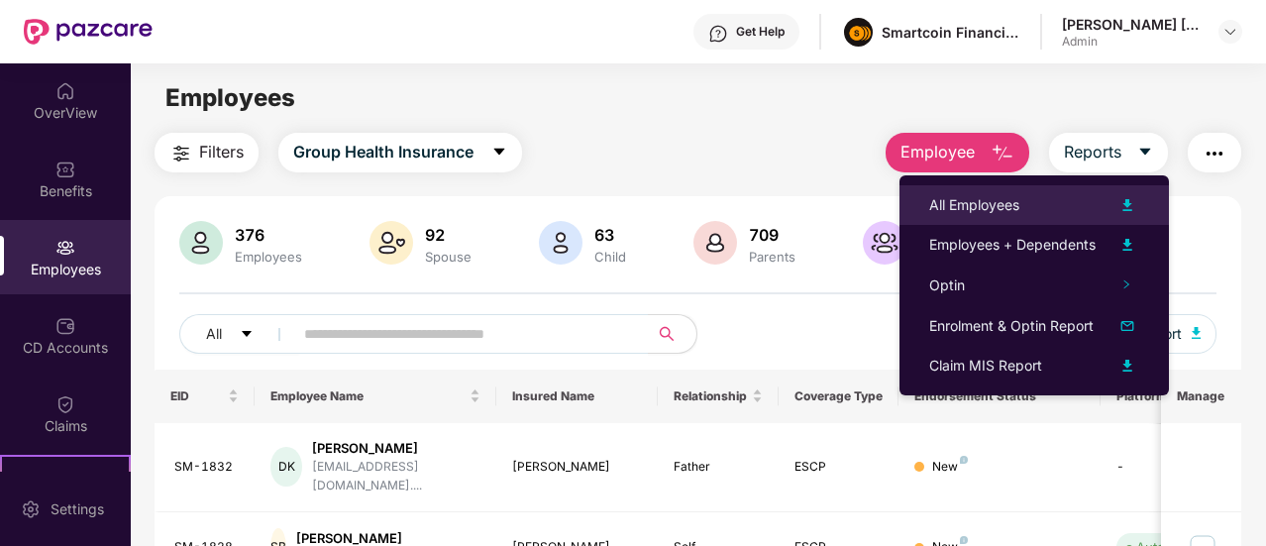
click at [1130, 195] on img at bounding box center [1127, 205] width 24 height 24
